Goal: Understand process/instructions

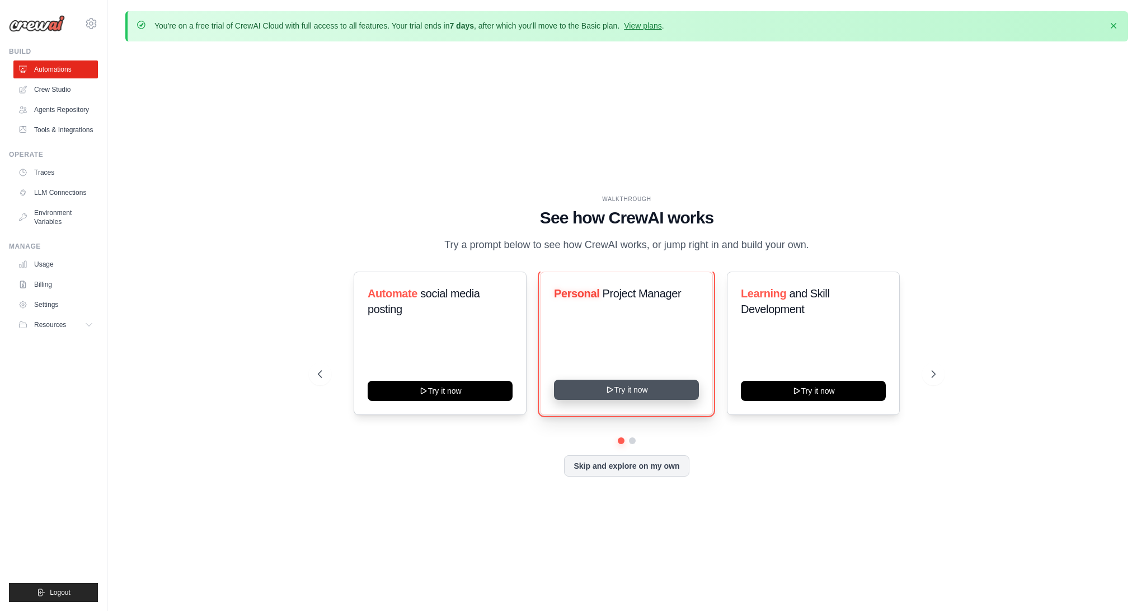
click at [635, 398] on button "Try it now" at bounding box center [626, 389] width 145 height 20
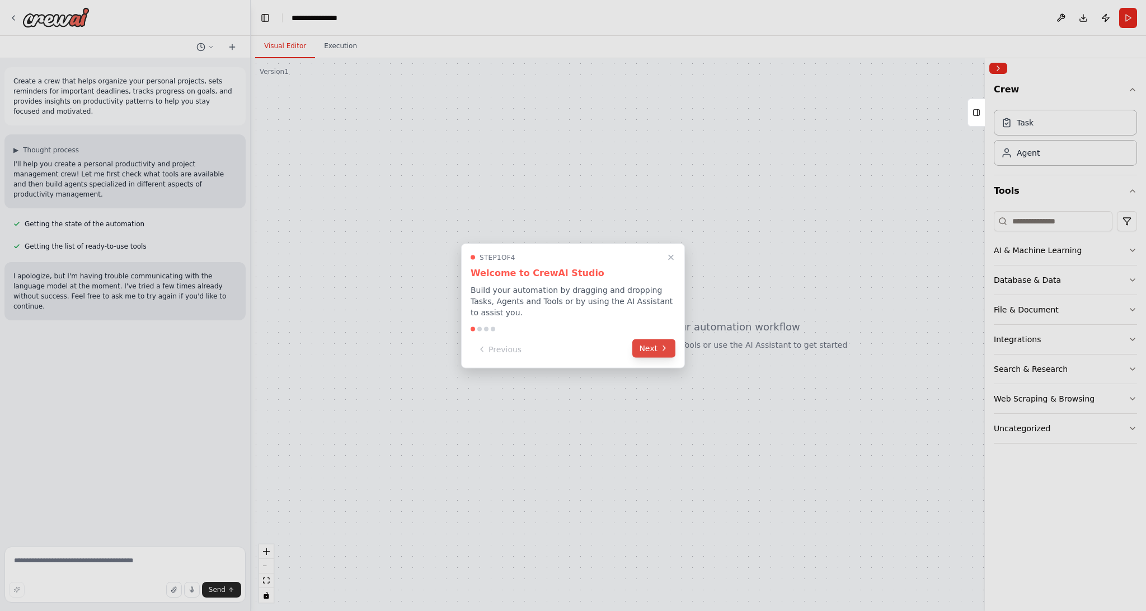
click at [654, 351] on button "Next" at bounding box center [653, 348] width 43 height 18
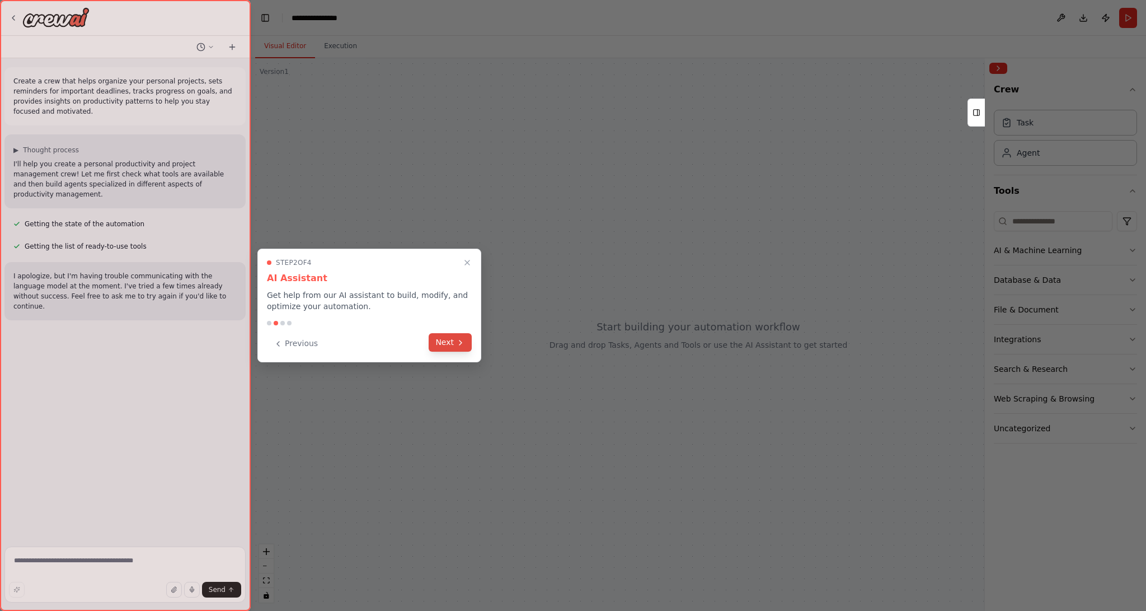
click at [437, 345] on button "Next" at bounding box center [450, 342] width 43 height 18
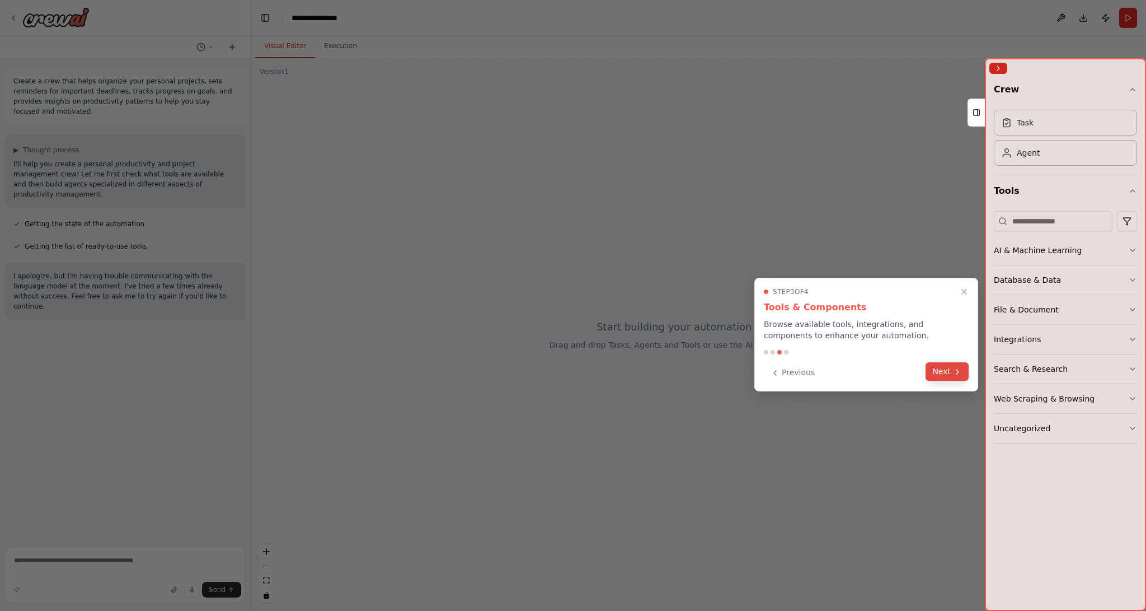
click at [949, 372] on button "Next" at bounding box center [947, 371] width 43 height 18
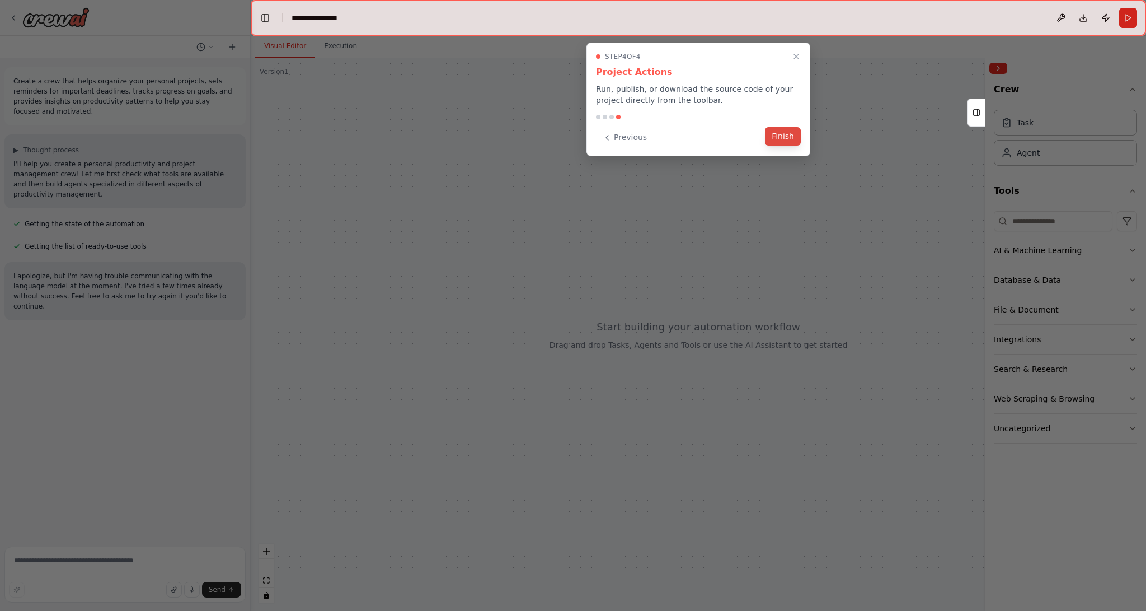
click at [780, 134] on button "Finish" at bounding box center [783, 136] width 36 height 18
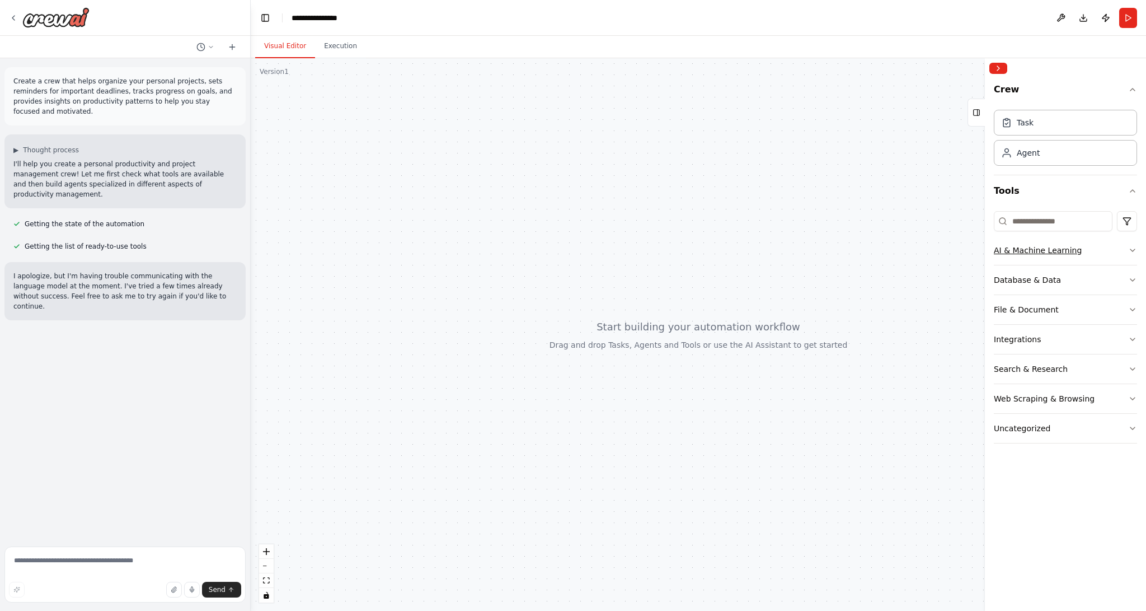
click at [1132, 253] on icon "button" at bounding box center [1132, 250] width 9 height 9
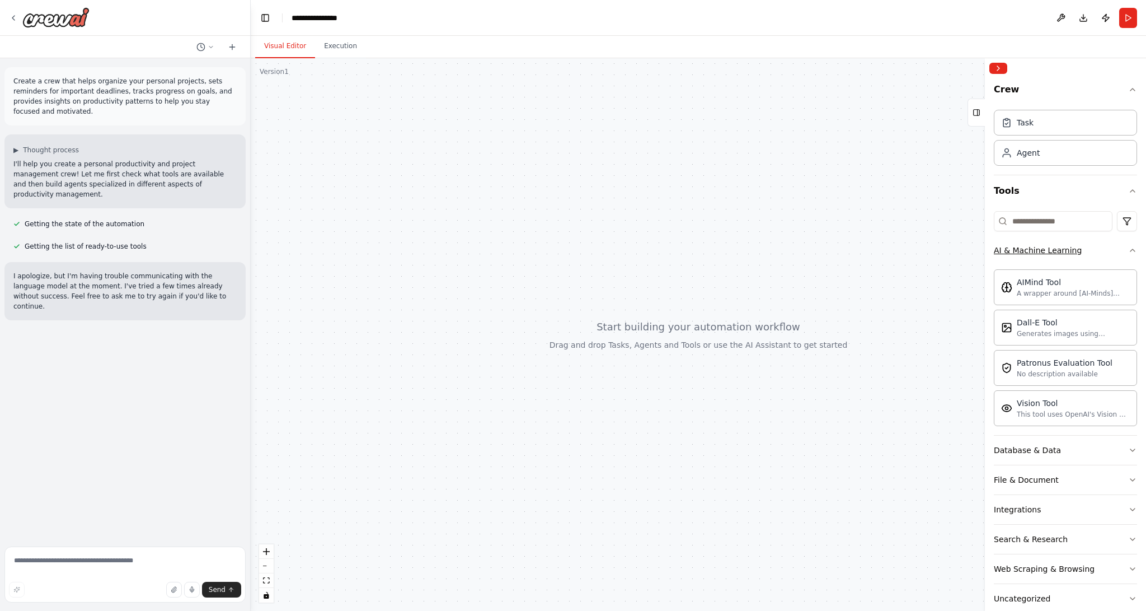
click at [1133, 253] on icon "button" at bounding box center [1132, 250] width 9 height 9
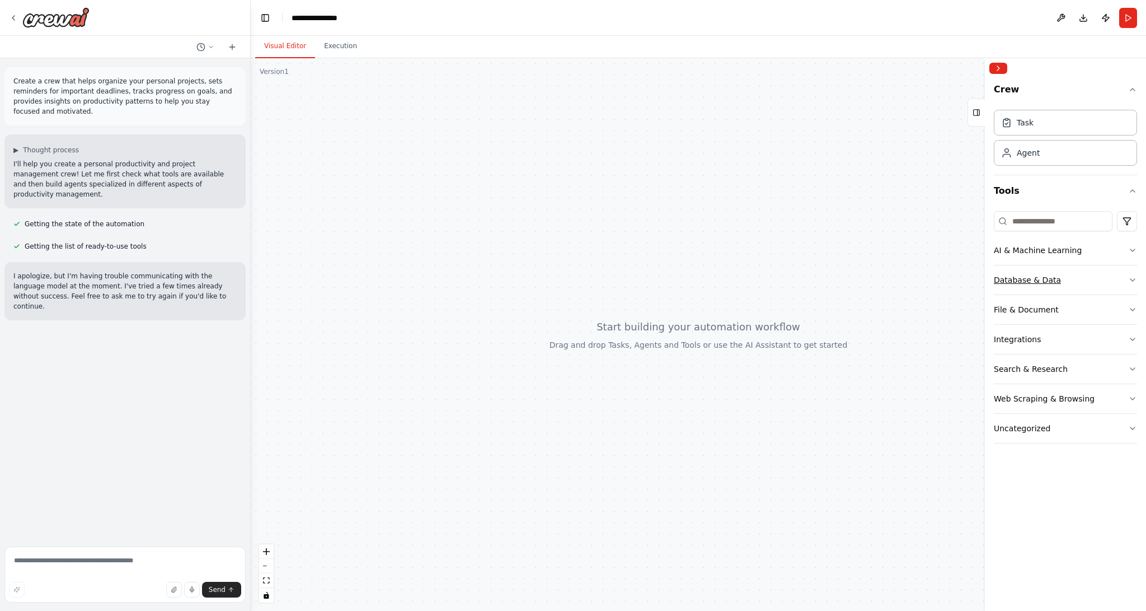
click at [1136, 280] on icon "button" at bounding box center [1132, 279] width 9 height 9
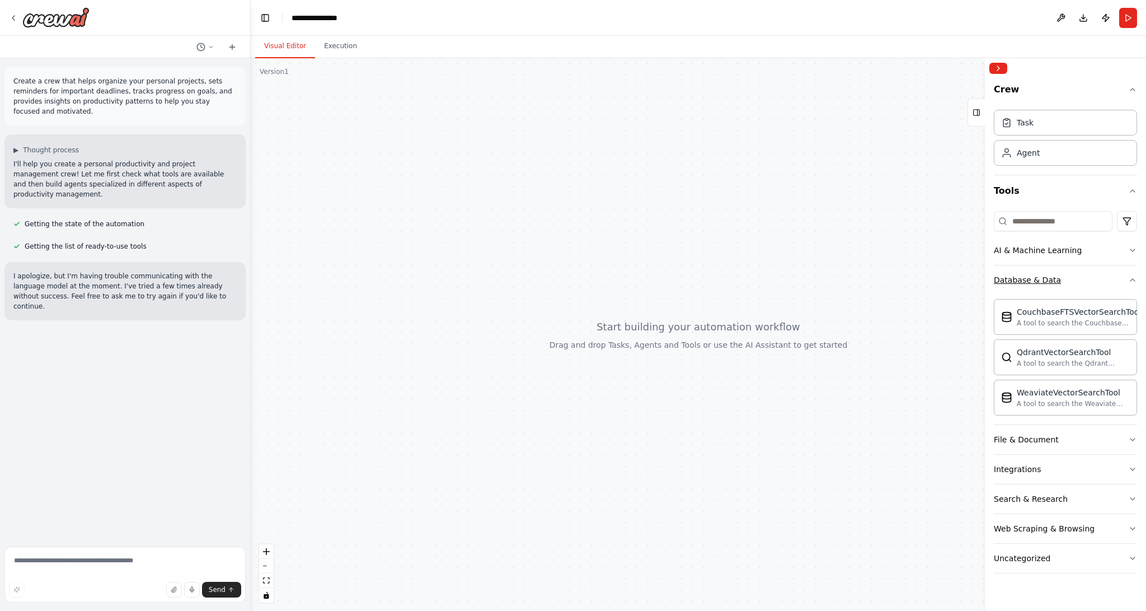
click at [1136, 280] on icon "button" at bounding box center [1132, 279] width 9 height 9
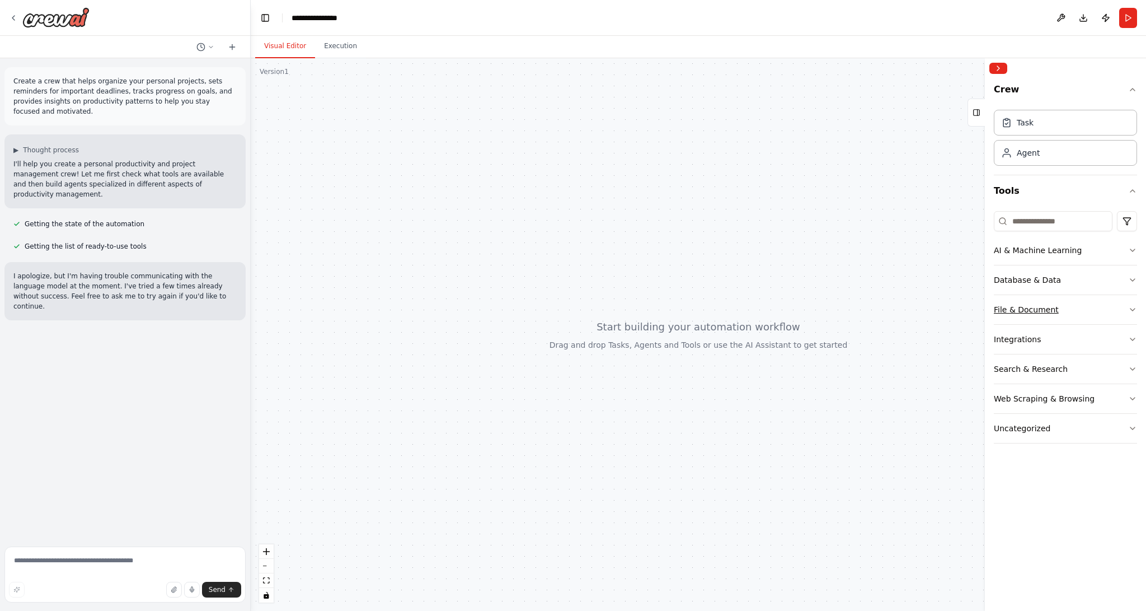
click at [1131, 311] on icon "button" at bounding box center [1132, 309] width 9 height 9
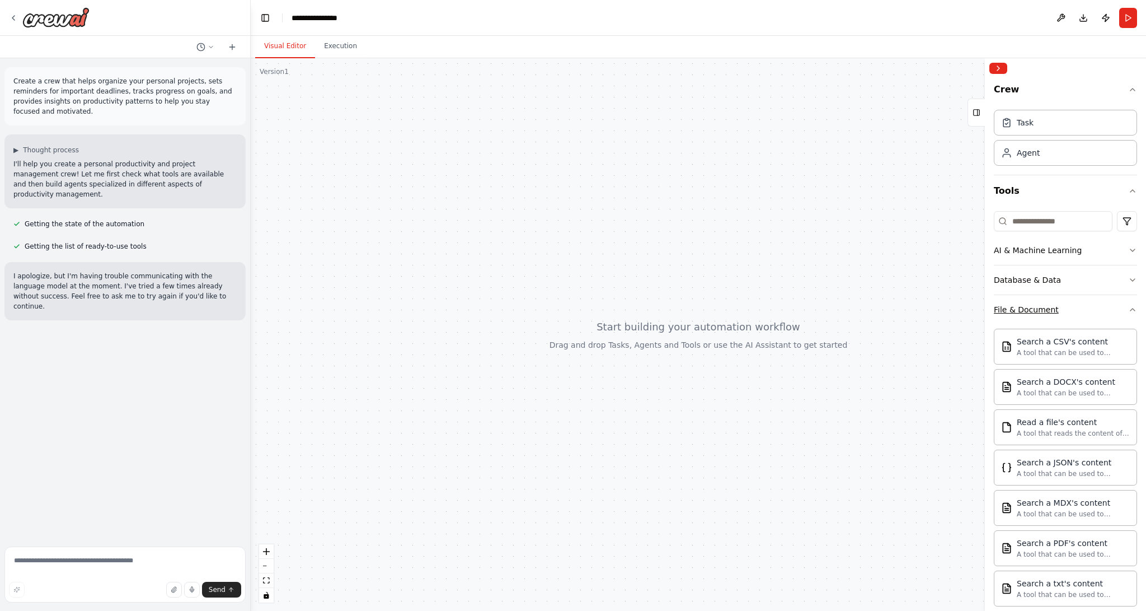
click at [1132, 311] on icon "button" at bounding box center [1132, 309] width 9 height 9
